Goal: Task Accomplishment & Management: Manage account settings

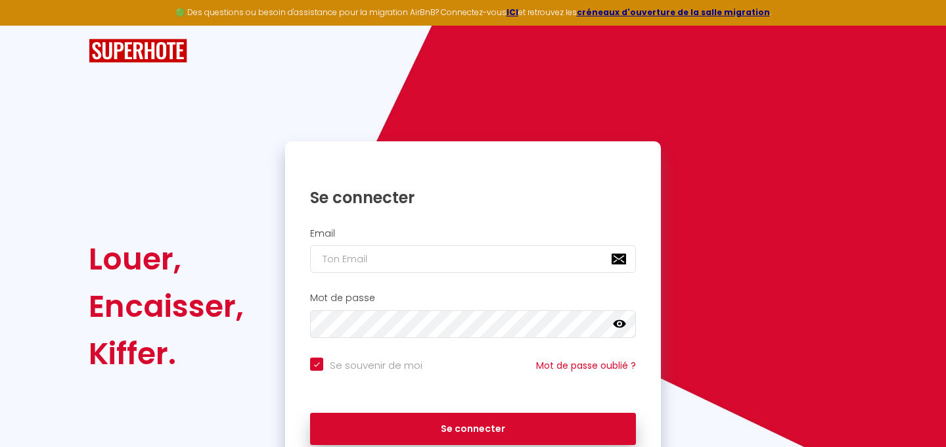
checkbox input "true"
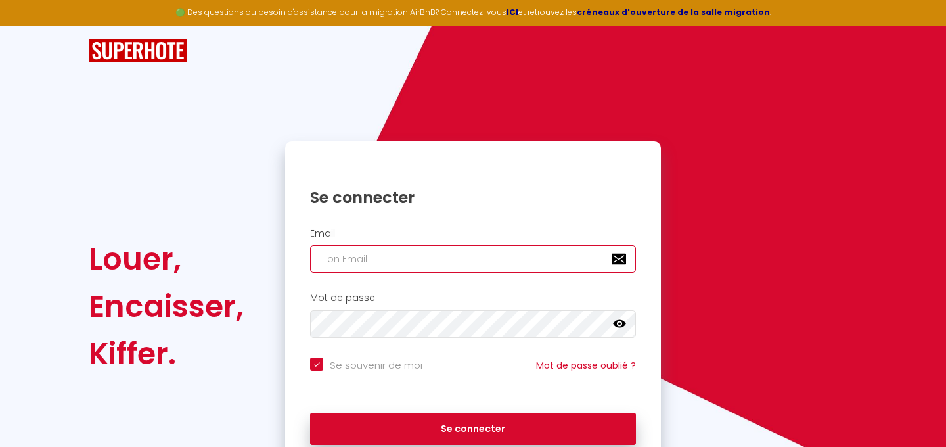
click at [353, 258] on input "email" at bounding box center [473, 259] width 326 height 28
type input "g"
checkbox input "true"
type input "go"
checkbox input "true"
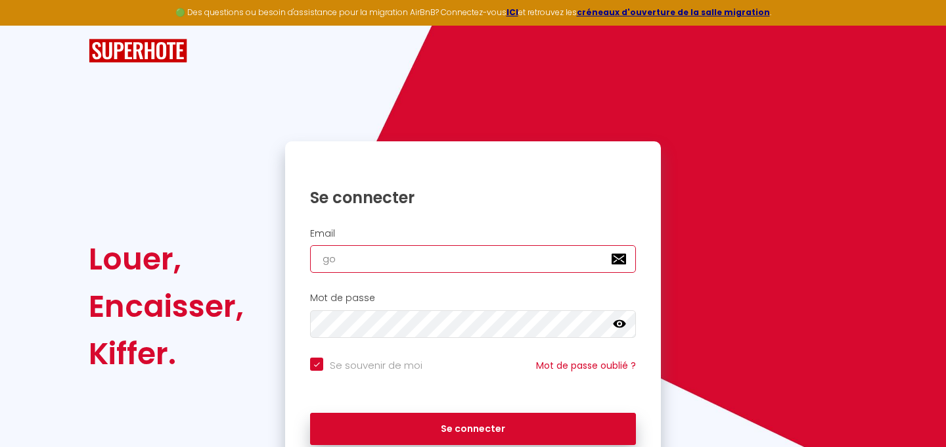
type input "[DEMOGRAPHIC_DATA]"
checkbox input "true"
type input "gode"
checkbox input "true"
type input "godet"
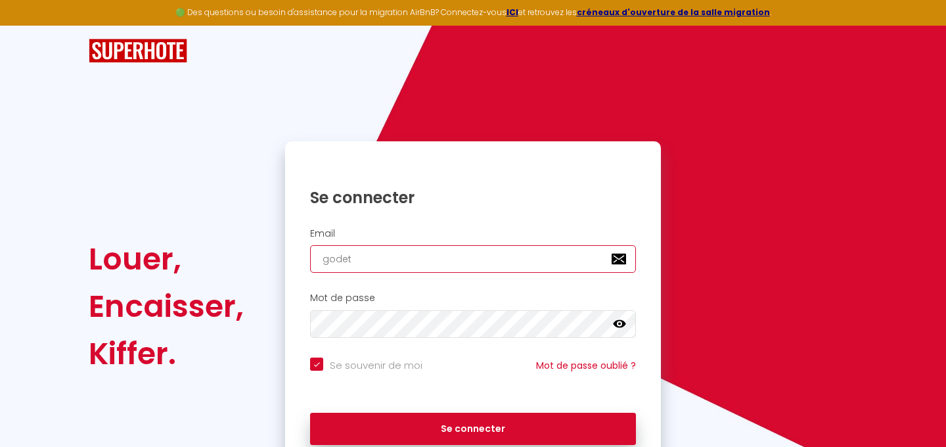
checkbox input "true"
type input "godet."
checkbox input "true"
type input "godet.a"
checkbox input "true"
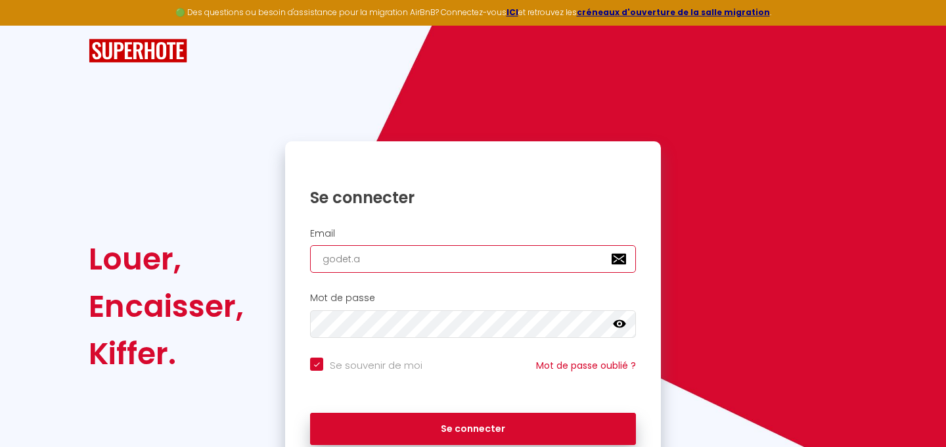
type input "[DOMAIN_NAME]"
checkbox input "true"
type input "godet.ale"
checkbox input "true"
type input "godet.alet"
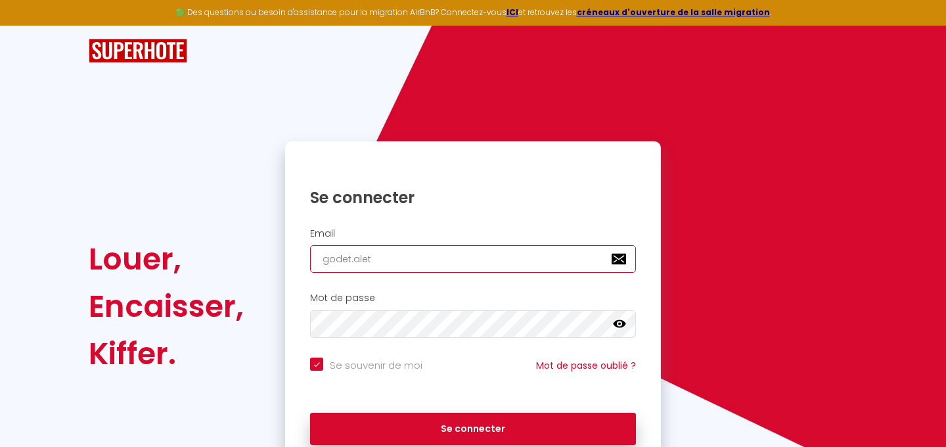
checkbox input "true"
type input "godet.aleth"
checkbox input "true"
type input "godet.aleth@"
checkbox input "true"
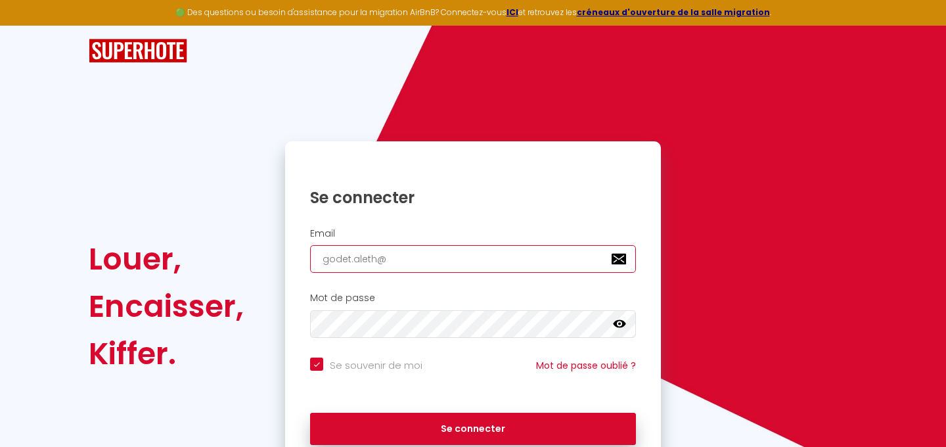
type input "godet.aleth@g"
checkbox input "true"
type input "godet.aleth@gm"
checkbox input "true"
type input "godet.aleth@gma"
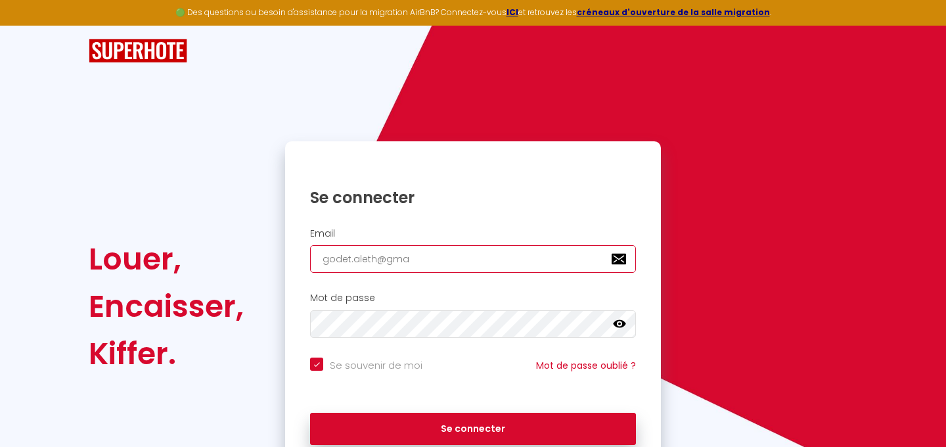
checkbox input "true"
type input "godet.aleth@gmai"
checkbox input "true"
type input "[EMAIL_ADDRESS]"
checkbox input "true"
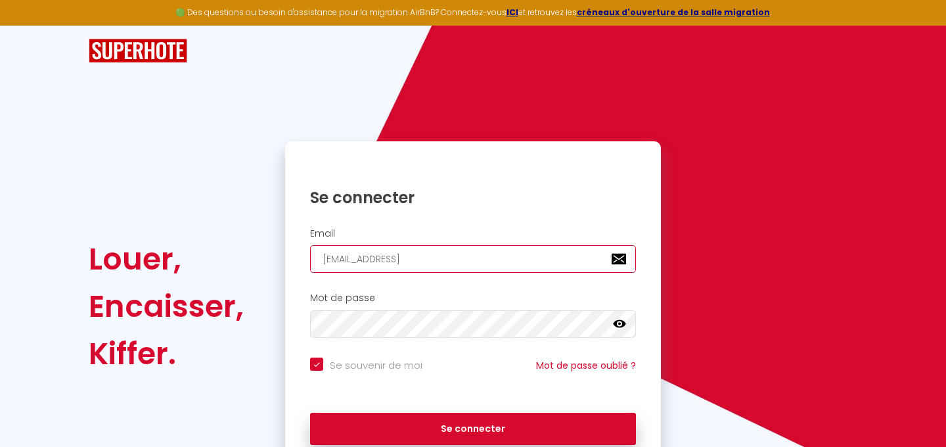
type input "[EMAIL_ADDRESS]."
checkbox input "true"
type input "godet.aleth@gmail.c"
checkbox input "true"
type input "[EMAIL_ADDRESS][DOMAIN_NAME]"
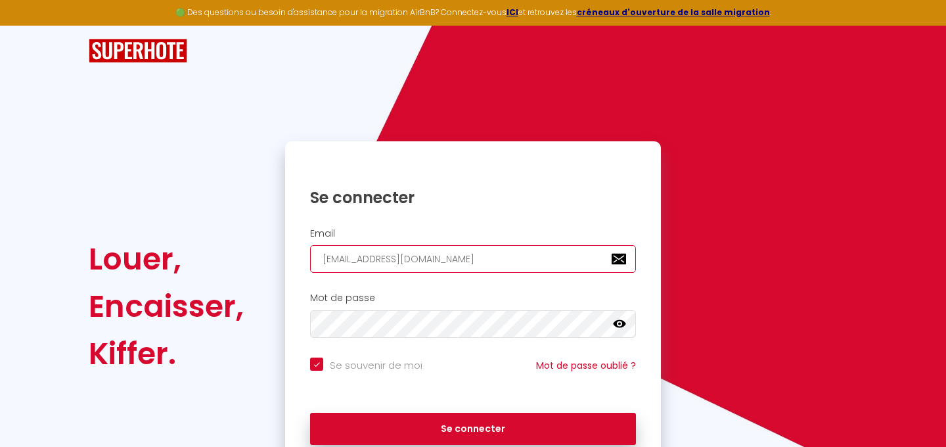
checkbox input "true"
type input "[EMAIL_ADDRESS][DOMAIN_NAME]"
checkbox input "true"
type input "[EMAIL_ADDRESS][DOMAIN_NAME]"
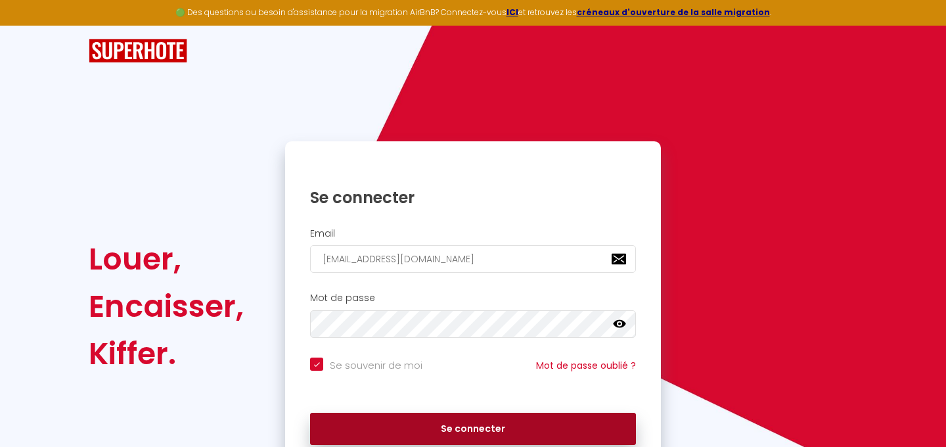
click at [480, 428] on button "Se connecter" at bounding box center [473, 429] width 326 height 33
checkbox input "true"
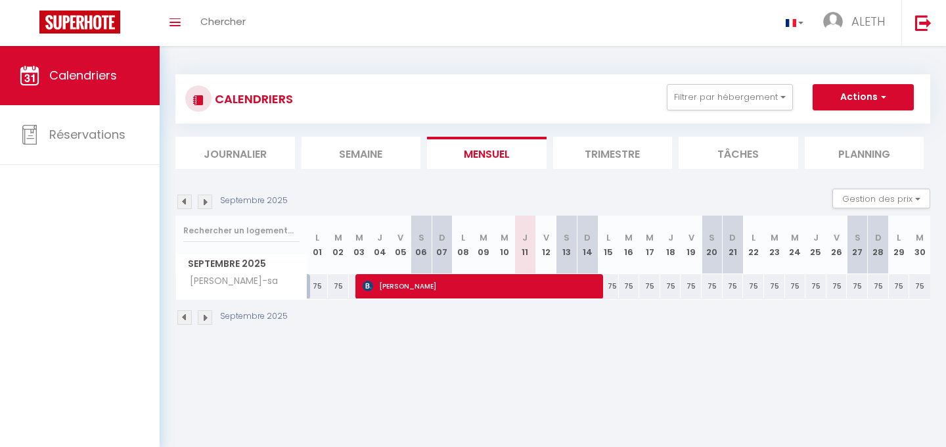
click at [208, 198] on img at bounding box center [205, 201] width 14 height 14
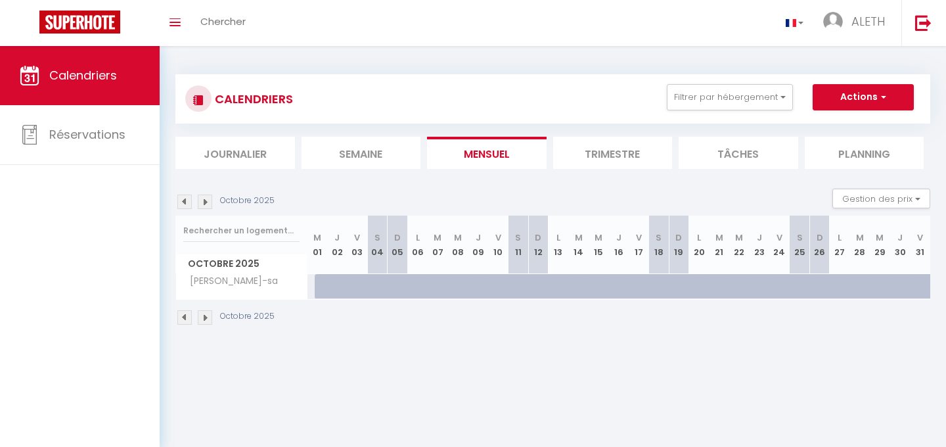
click at [184, 200] on img at bounding box center [184, 201] width 14 height 14
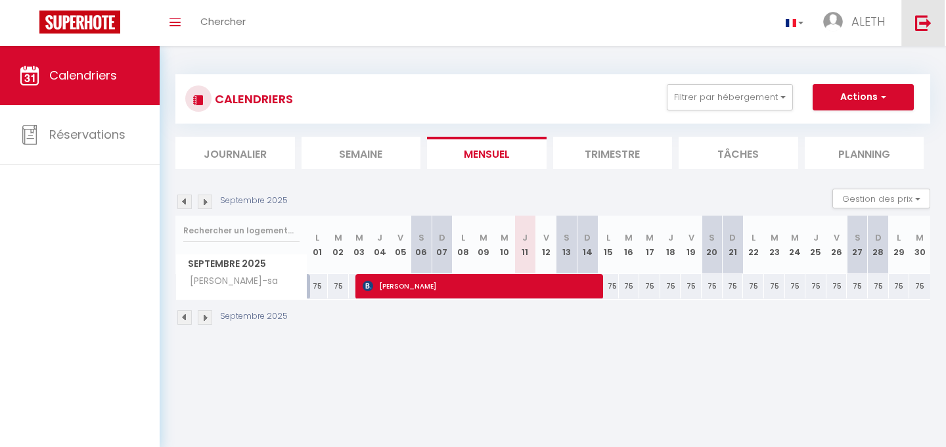
click at [925, 22] on img at bounding box center [923, 22] width 16 height 16
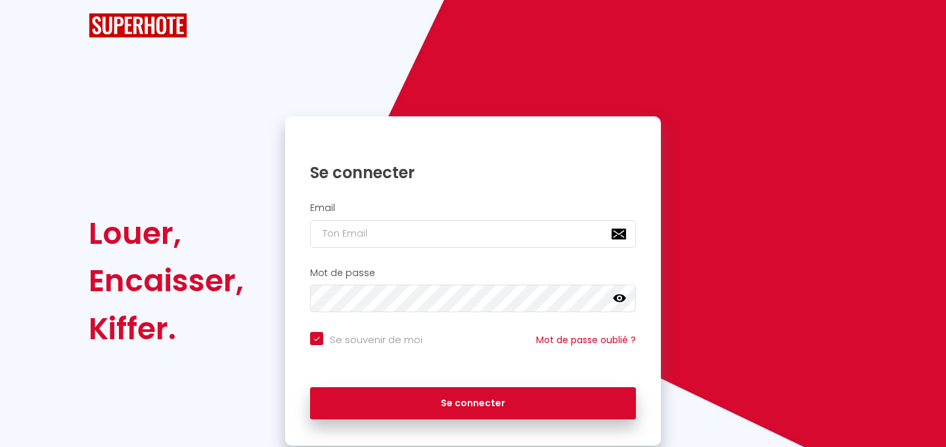
checkbox input "true"
